Goal: Navigation & Orientation: Find specific page/section

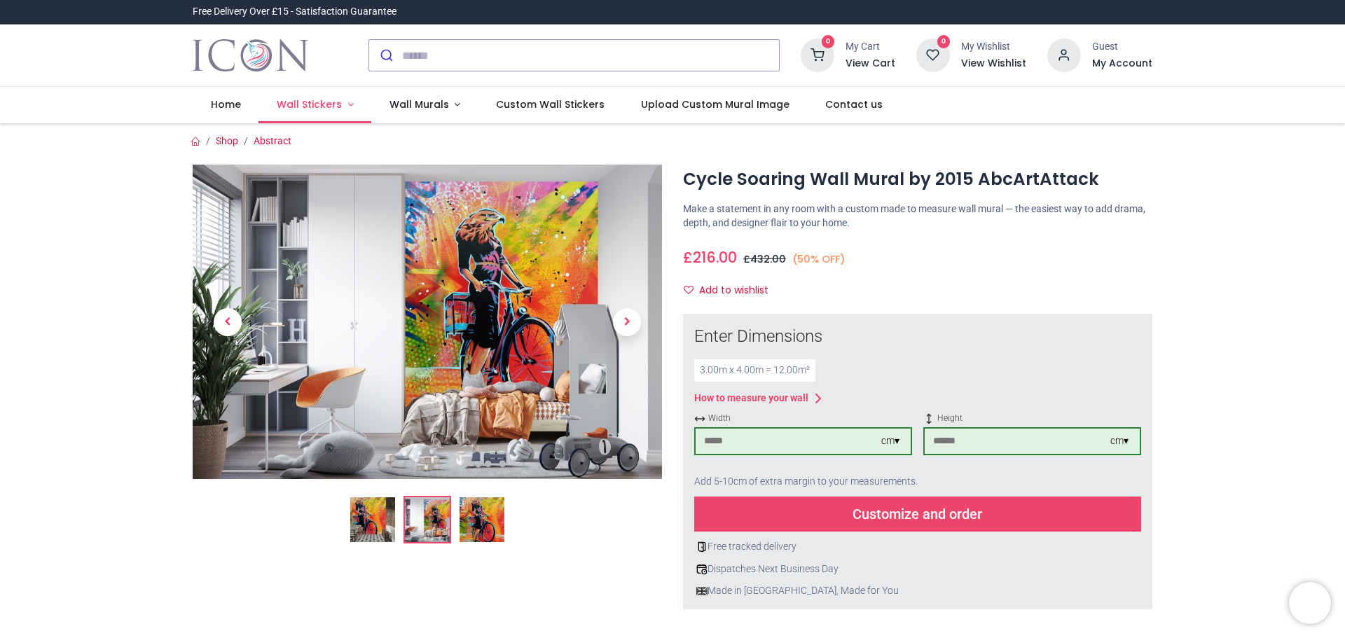
click at [353, 109] on link "Wall Stickers" at bounding box center [315, 105] width 113 height 36
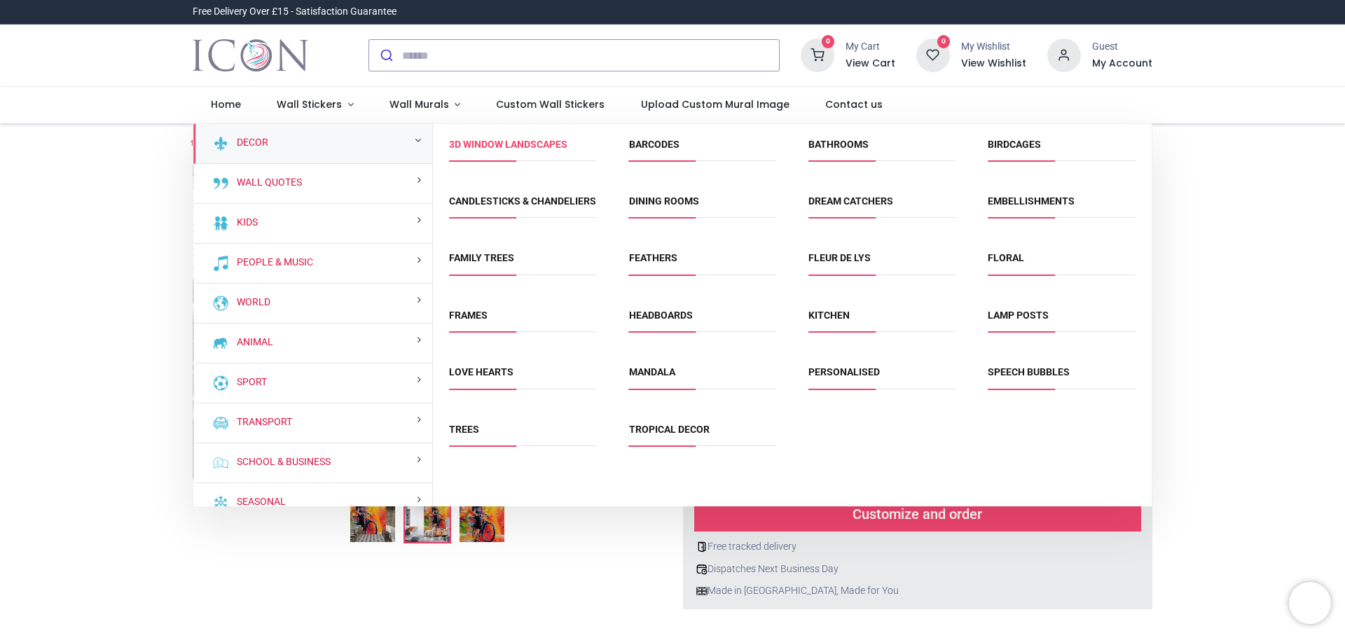
click at [497, 150] on link "3D Window Landscapes" at bounding box center [508, 144] width 118 height 11
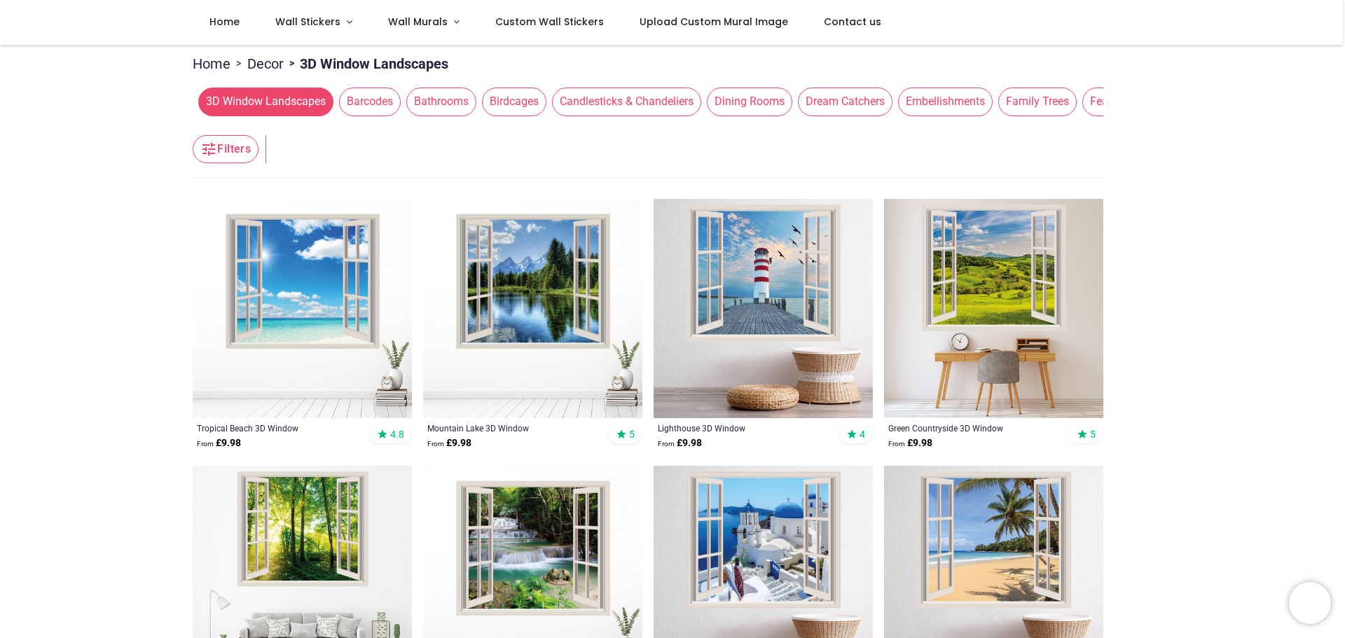
scroll to position [150, 0]
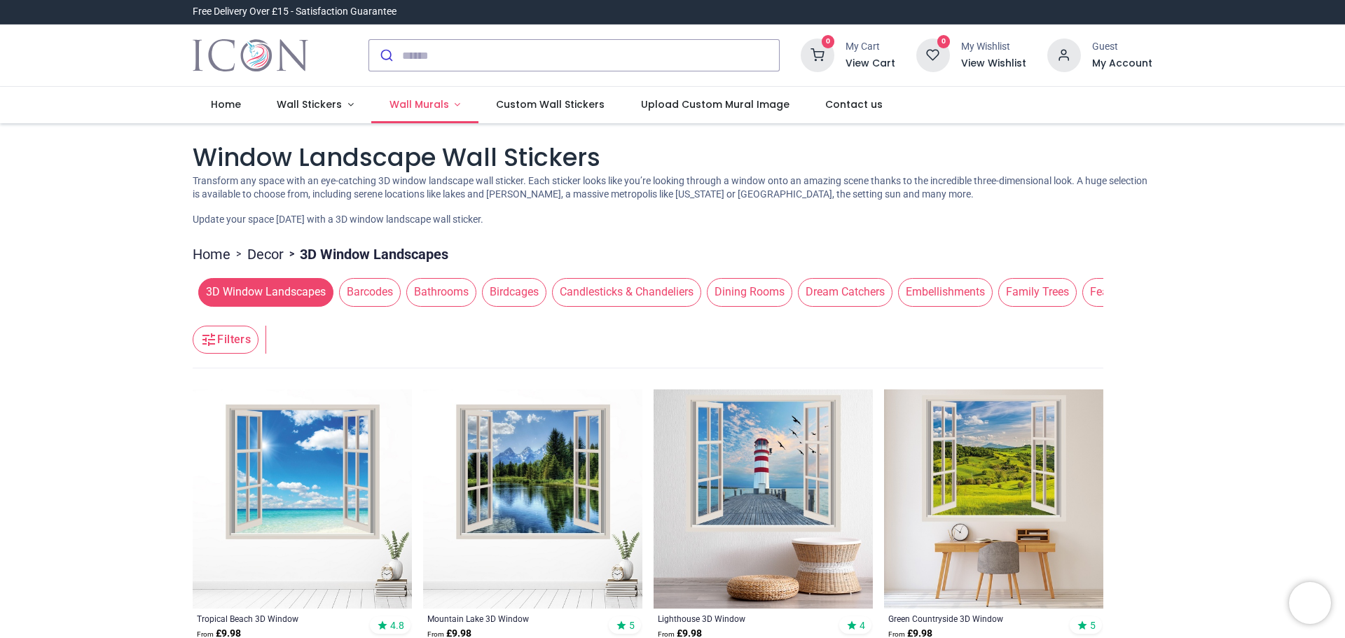
click at [455, 104] on link "Wall Murals" at bounding box center [424, 105] width 107 height 36
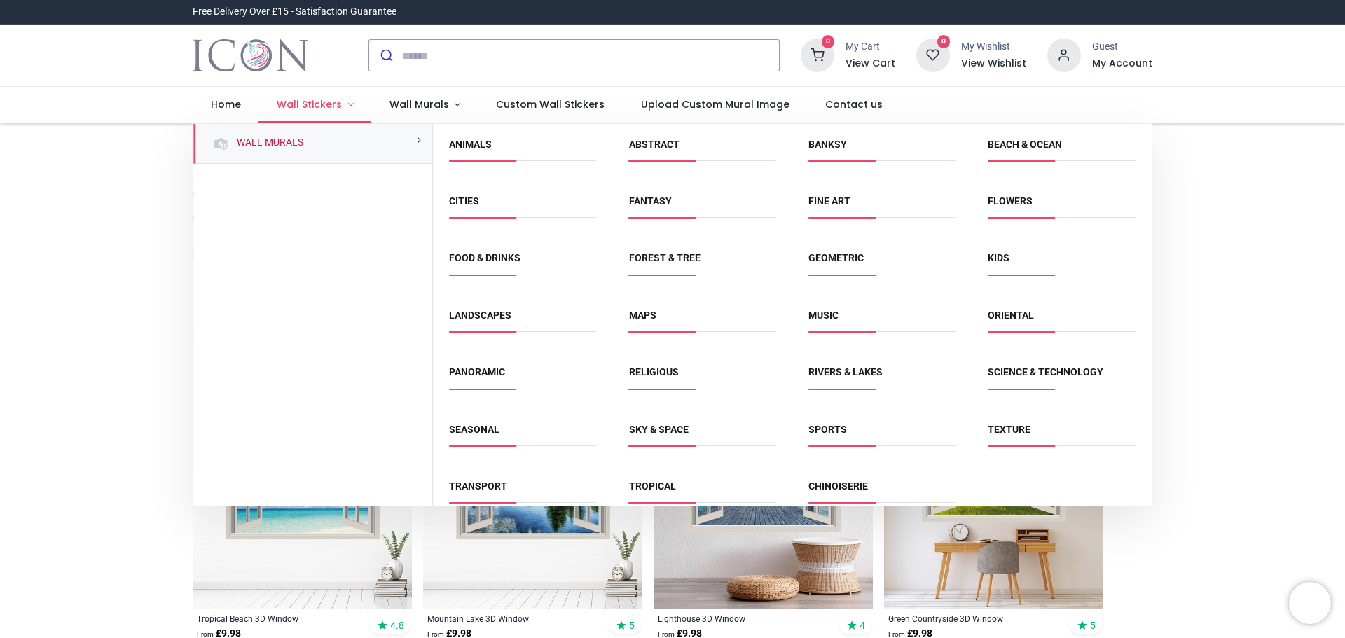
click at [325, 111] on link "Wall Stickers" at bounding box center [315, 105] width 113 height 36
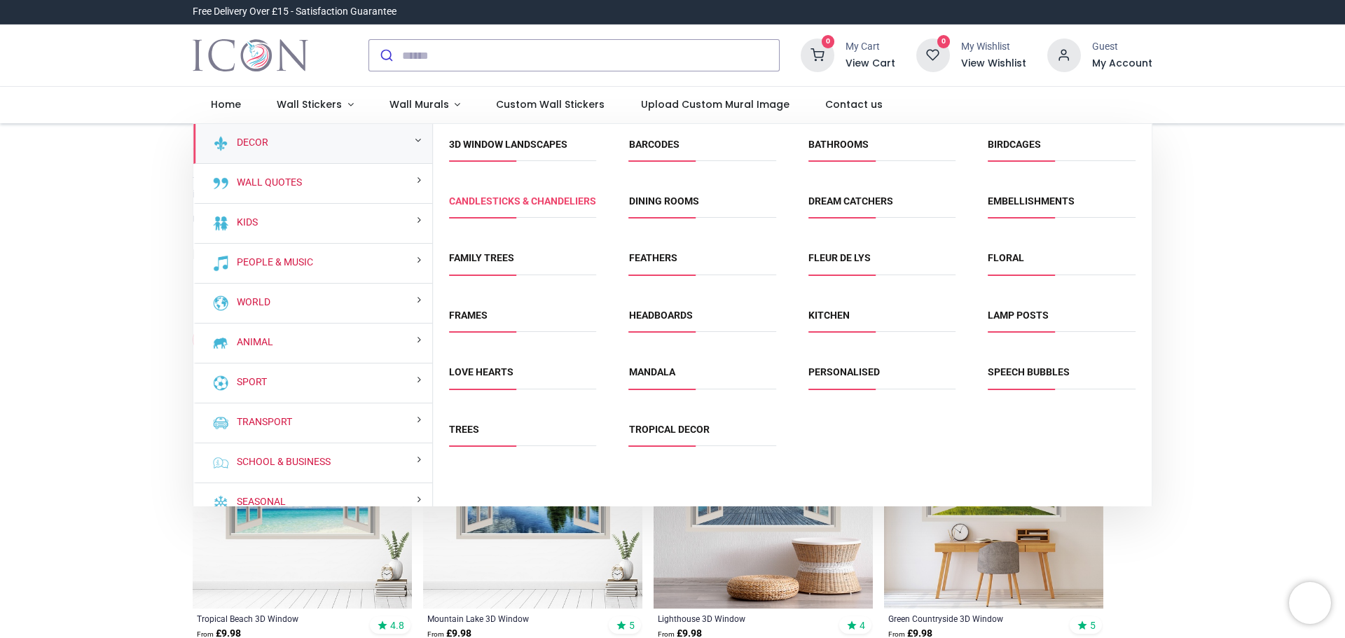
click at [476, 207] on link "Candlesticks & Chandeliers" at bounding box center [522, 200] width 147 height 11
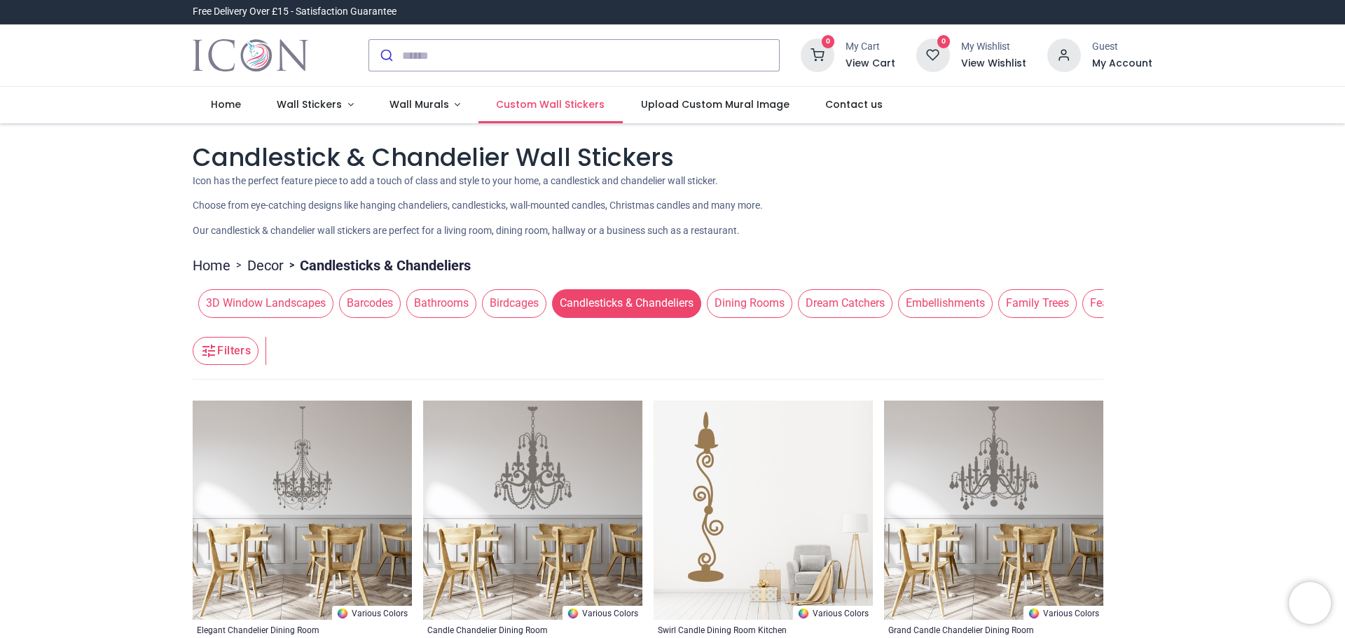
click at [580, 111] on span "Custom Wall Stickers" at bounding box center [550, 104] width 109 height 14
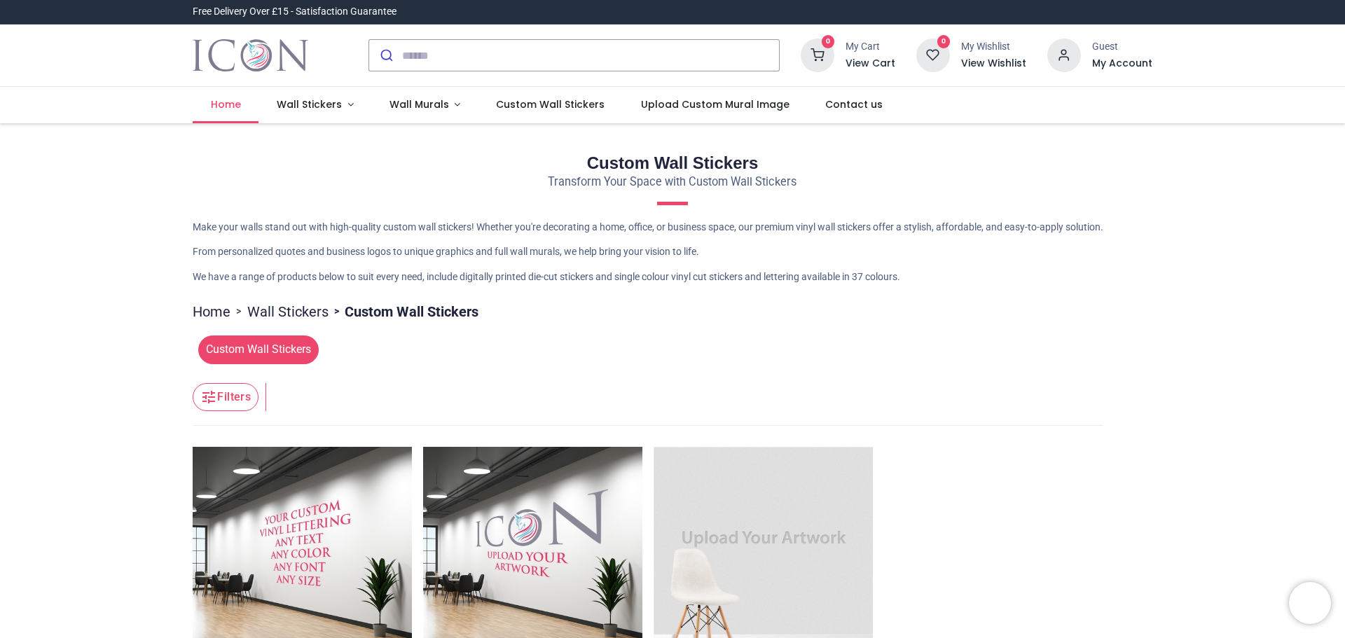
click at [235, 97] on span "Home" at bounding box center [226, 104] width 30 height 14
